Goal: Transaction & Acquisition: Purchase product/service

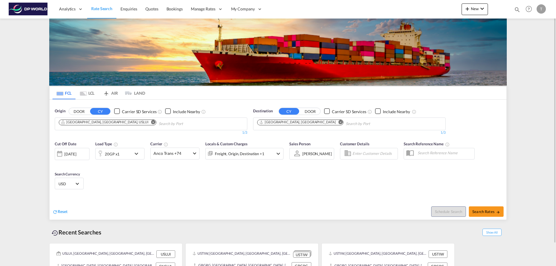
click at [151, 123] on md-icon "Remove" at bounding box center [153, 122] width 4 height 4
click at [102, 123] on input "Chips input." at bounding box center [86, 123] width 55 height 9
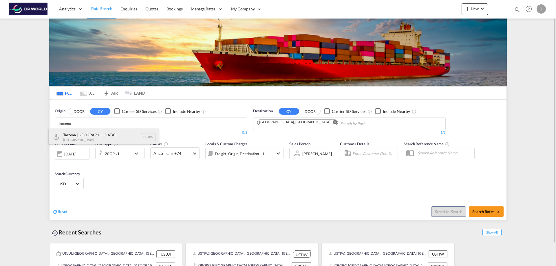
type input "tacoma"
click at [82, 137] on div "Tacoma , [GEOGRAPHIC_DATA] [GEOGRAPHIC_DATA] USTIW" at bounding box center [104, 137] width 110 height 17
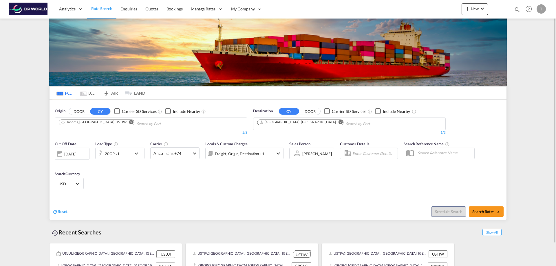
click at [338, 122] on md-icon "Remove" at bounding box center [340, 122] width 4 height 4
click at [296, 122] on input "Chips input." at bounding box center [284, 123] width 55 height 9
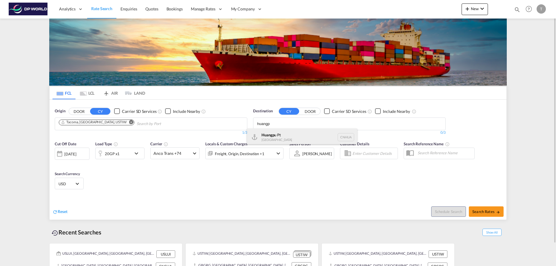
type input "huangp"
click at [285, 135] on div "Huangp u Pt [GEOGRAPHIC_DATA] [GEOGRAPHIC_DATA]" at bounding box center [302, 137] width 110 height 17
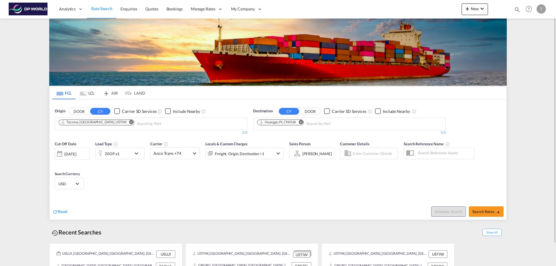
click at [138, 153] on md-icon "icon-chevron-down" at bounding box center [138, 153] width 10 height 7
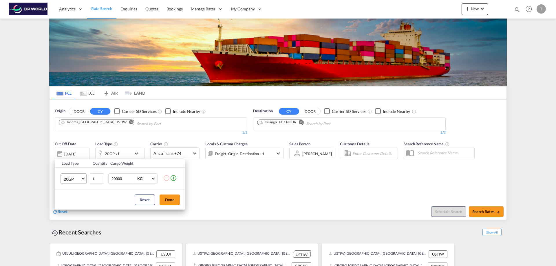
click at [83, 179] on span "Choose: \a20GP" at bounding box center [82, 178] width 3 height 3
click at [77, 207] on md-option "40HC" at bounding box center [78, 207] width 39 height 14
click at [171, 197] on button "Done" at bounding box center [169, 200] width 20 height 10
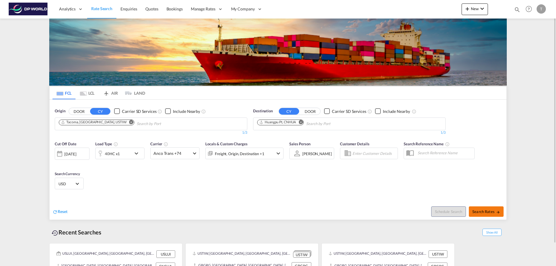
click at [480, 212] on span "Search Rates" at bounding box center [486, 211] width 28 height 5
type input "USTIW to CNHUA / [DATE]"
